Goal: Information Seeking & Learning: Learn about a topic

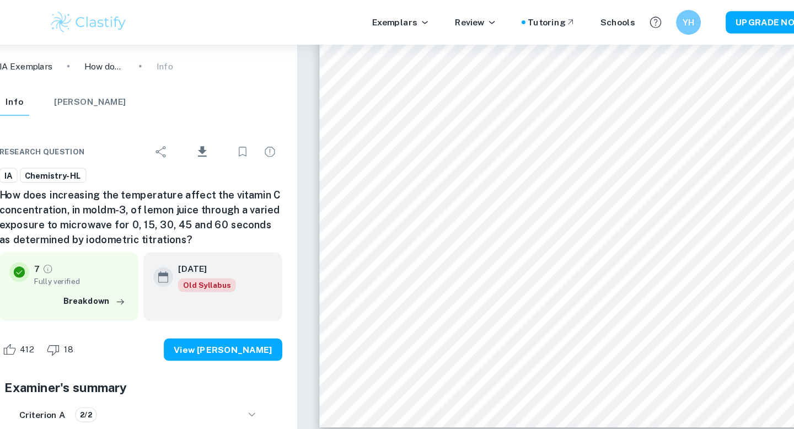
scroll to position [2535, 0]
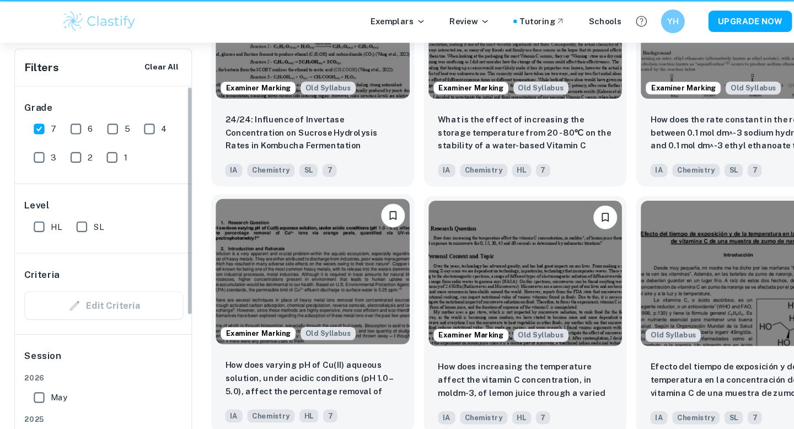
scroll to position [2561, 0]
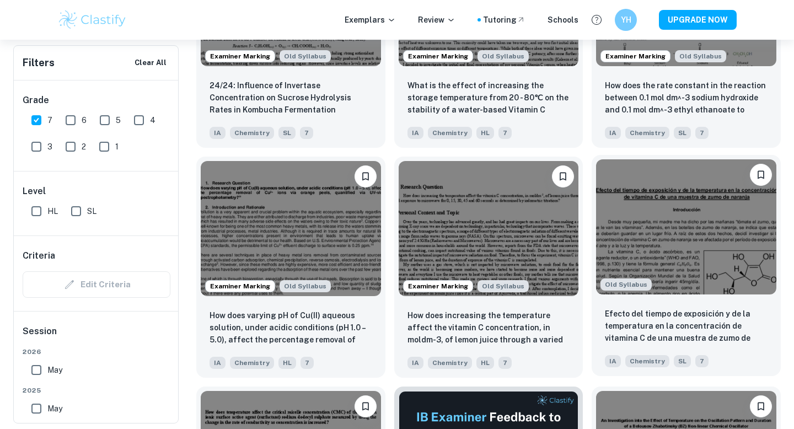
click at [650, 247] on img at bounding box center [686, 226] width 180 height 135
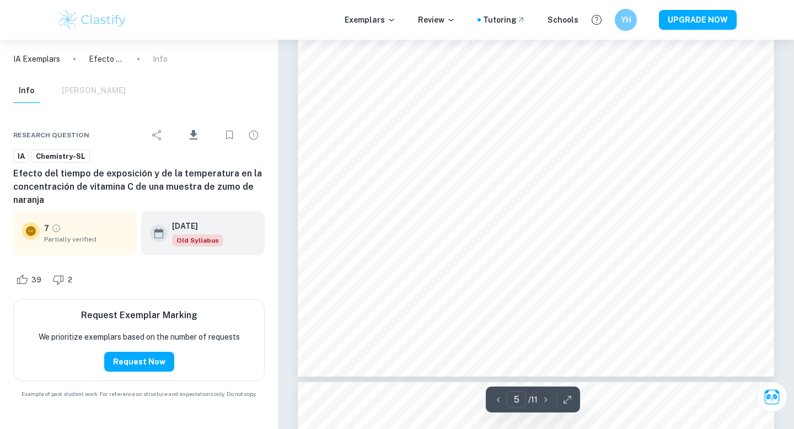
scroll to position [3202, 0]
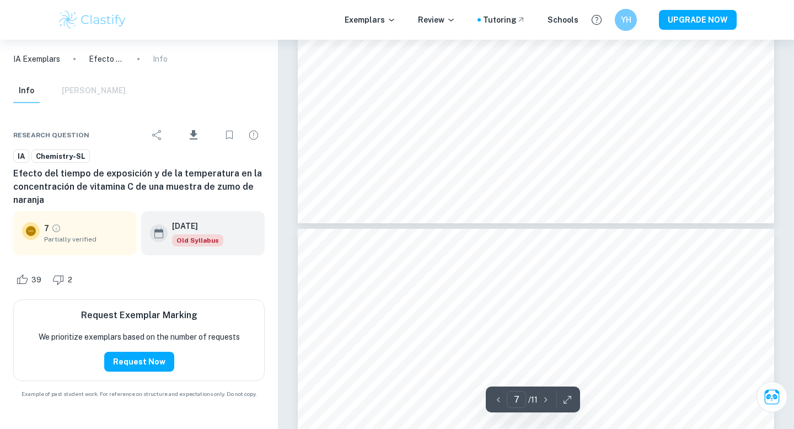
type input "6"
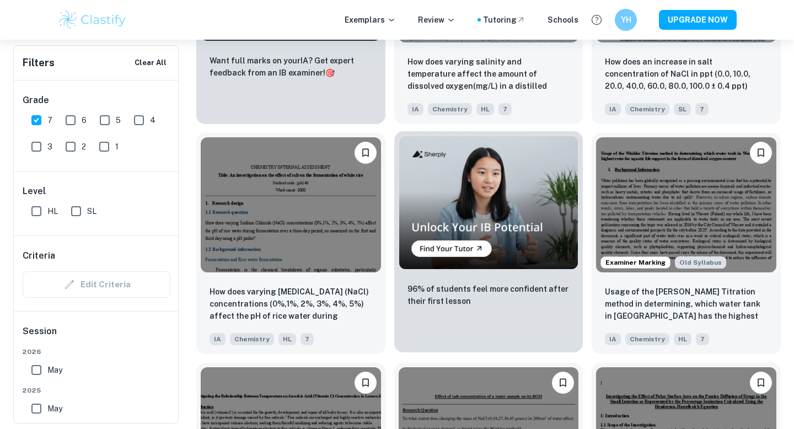
scroll to position [1835, 0]
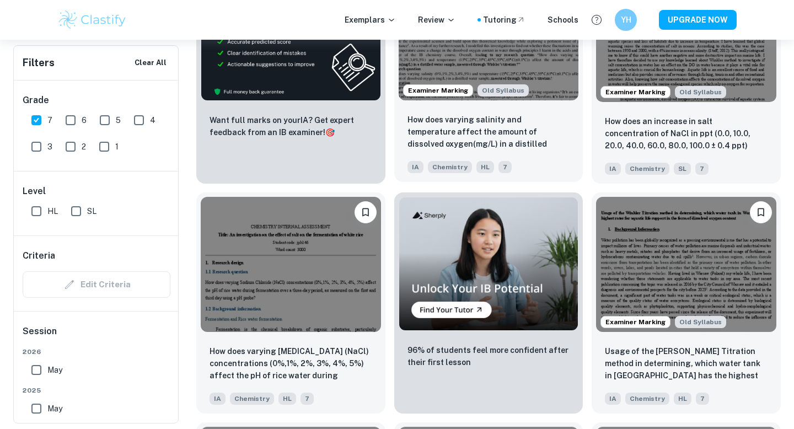
click at [487, 108] on div "How does varying salinity and temperature affect the amount of dissolved oxygen…" at bounding box center [488, 143] width 189 height 77
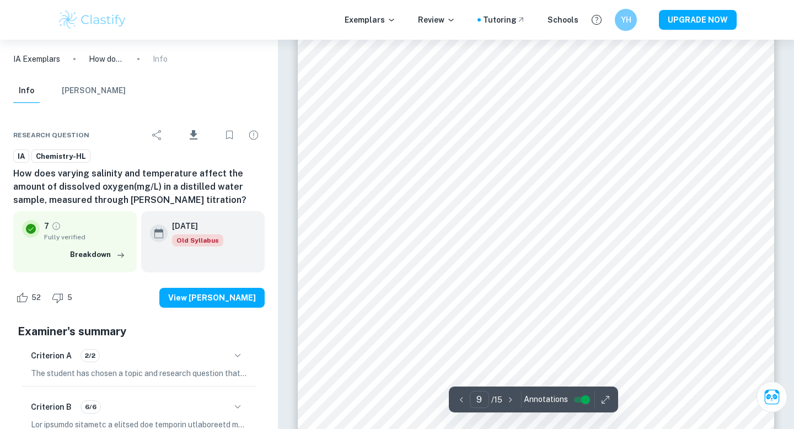
scroll to position [5438, 0]
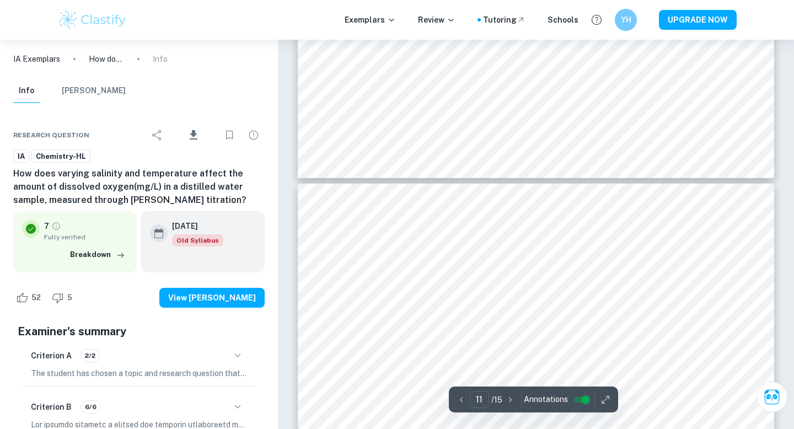
type input "10"
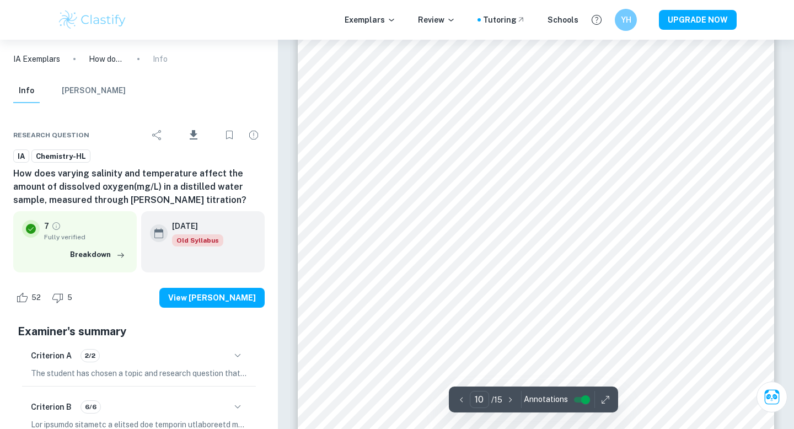
scroll to position [6297, 0]
